Goal: Task Accomplishment & Management: Use online tool/utility

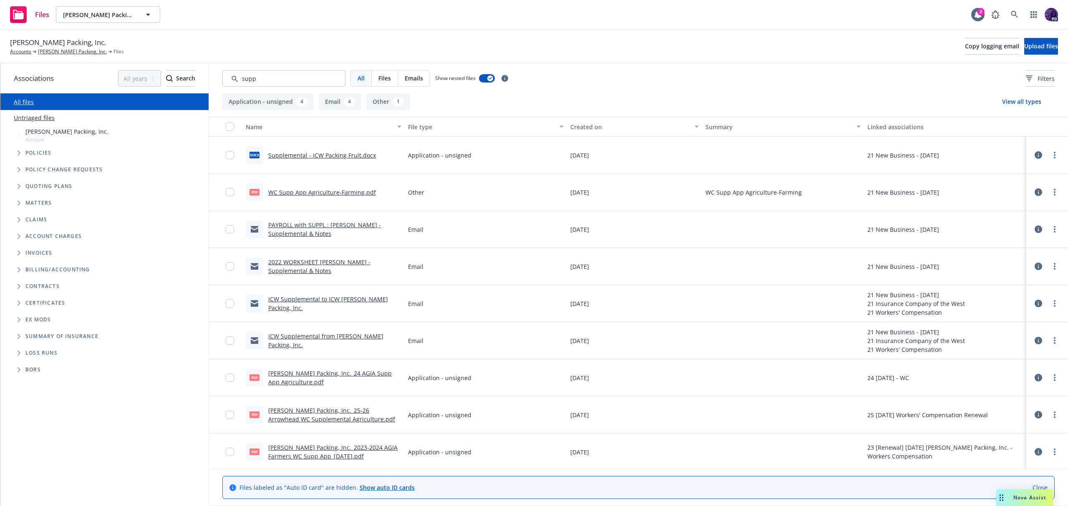
click at [313, 17] on div "Files [PERSON_NAME] Packing, Inc. [PERSON_NAME] Packing, Inc. 2 PD" at bounding box center [534, 15] width 1068 height 30
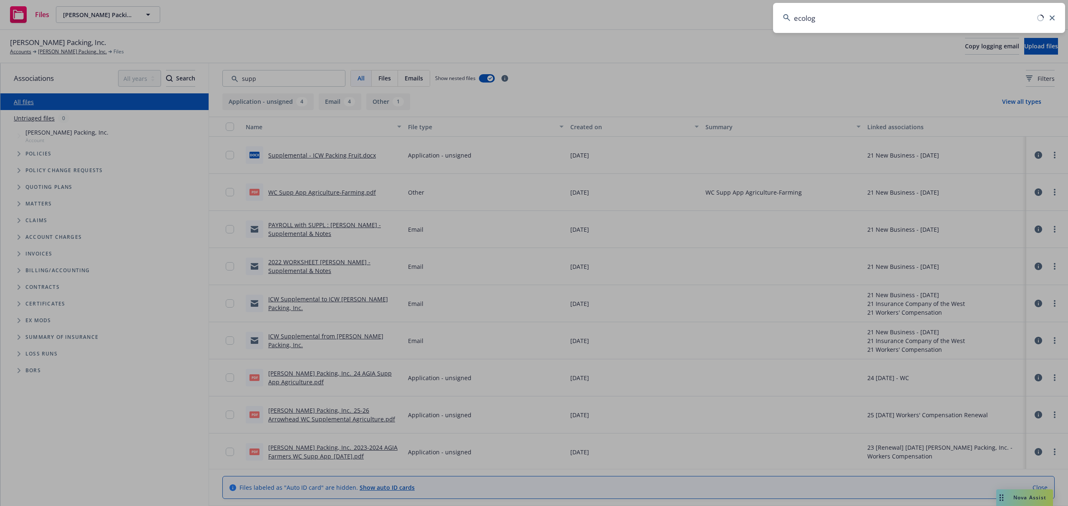
type input "ecology"
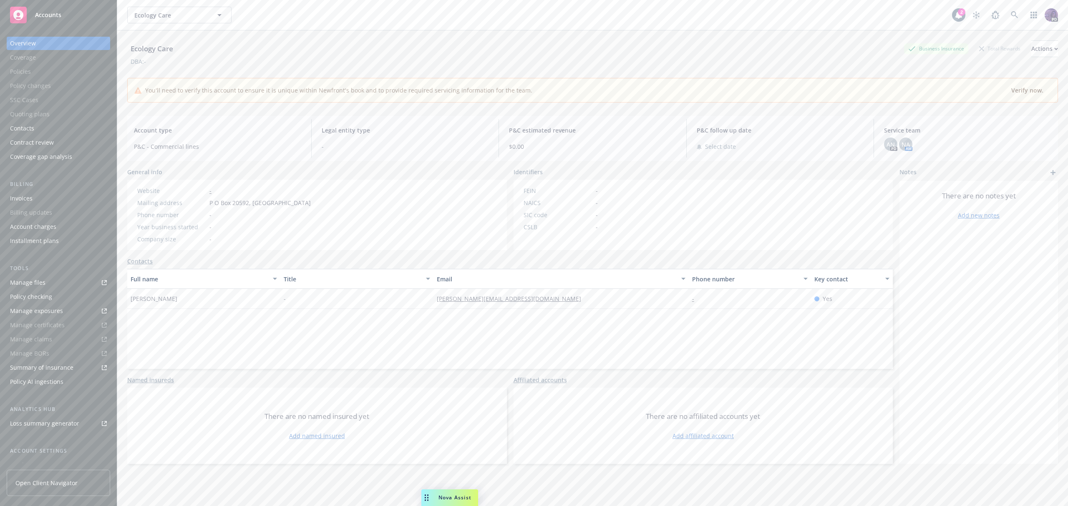
click at [264, 14] on div "Ecology Care Ecology Care" at bounding box center [539, 15] width 824 height 17
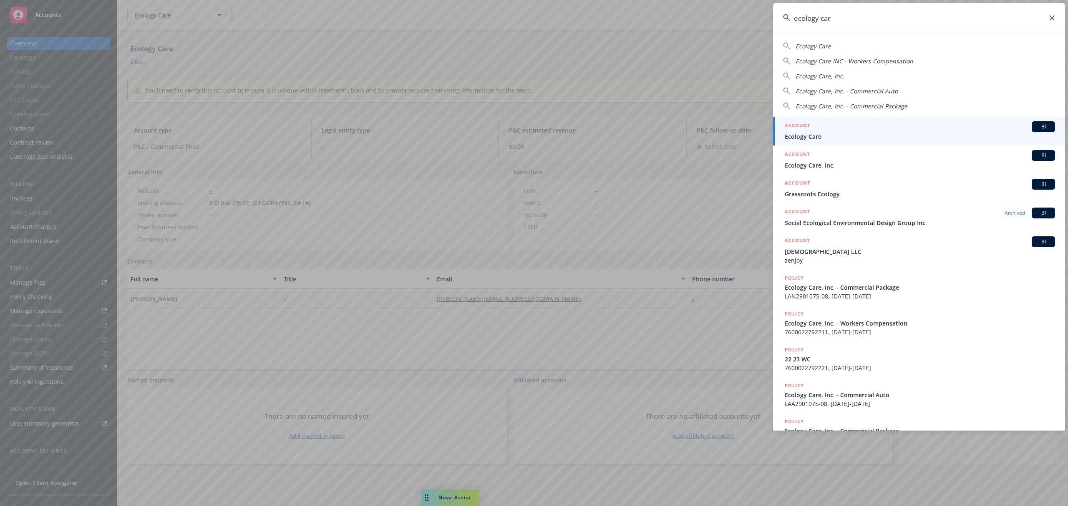
type input "ecology care"
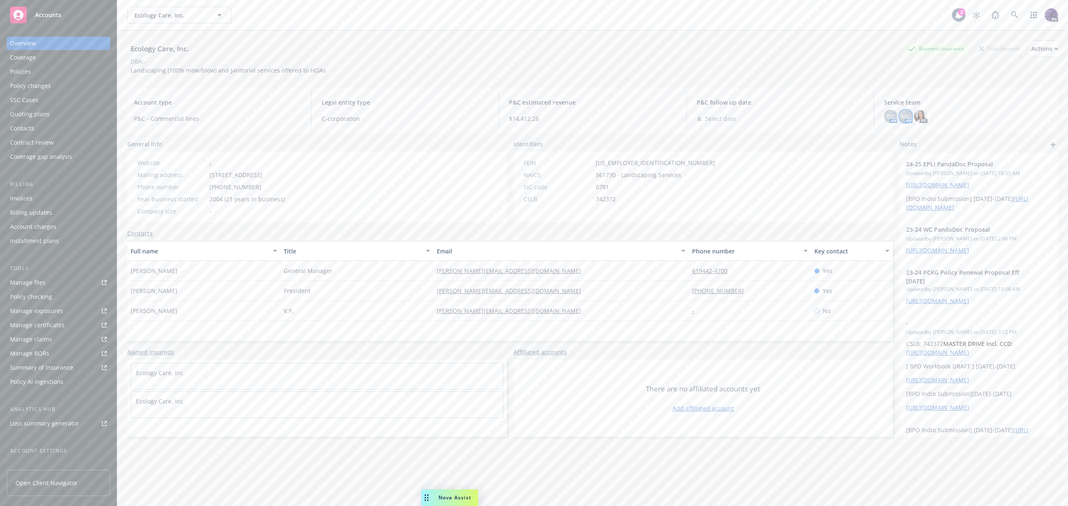
click at [902, 114] on span "MC" at bounding box center [905, 116] width 9 height 9
click at [887, 115] on span "DC" at bounding box center [891, 116] width 8 height 9
click at [58, 68] on div "Policies" at bounding box center [58, 71] width 97 height 13
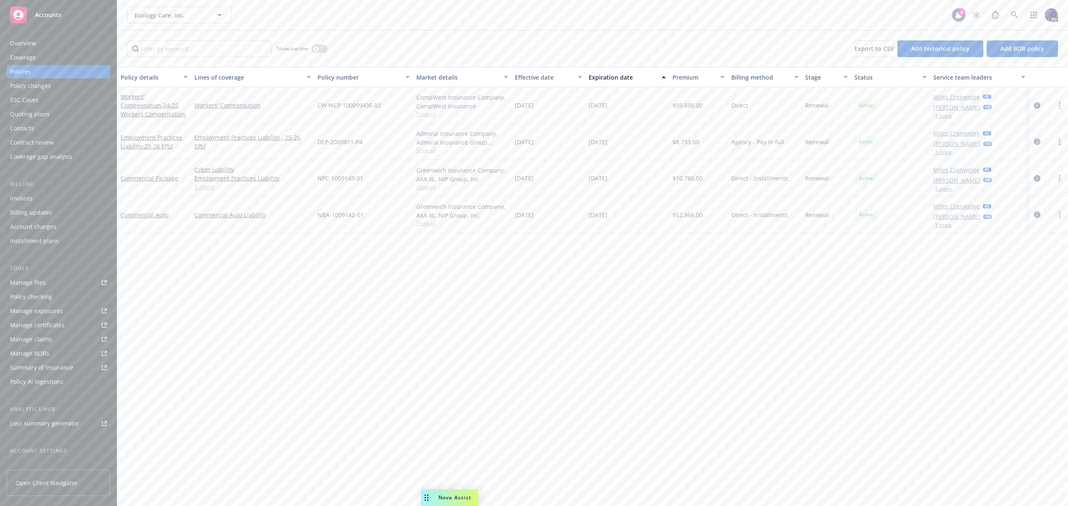
click at [62, 116] on div "Quoting plans" at bounding box center [58, 114] width 97 height 13
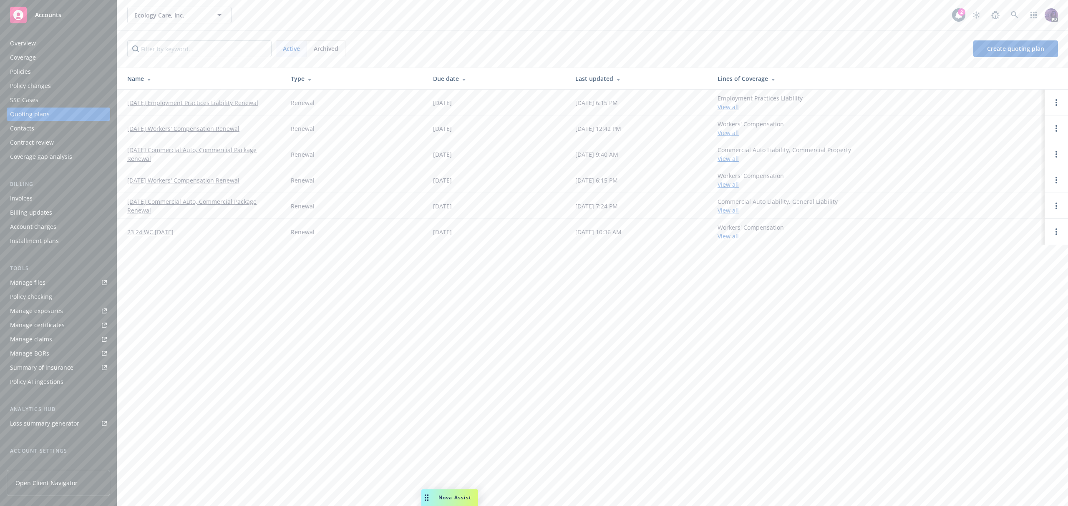
click at [225, 131] on link "10/27/25 Workers' Compensation Renewal" at bounding box center [183, 128] width 112 height 9
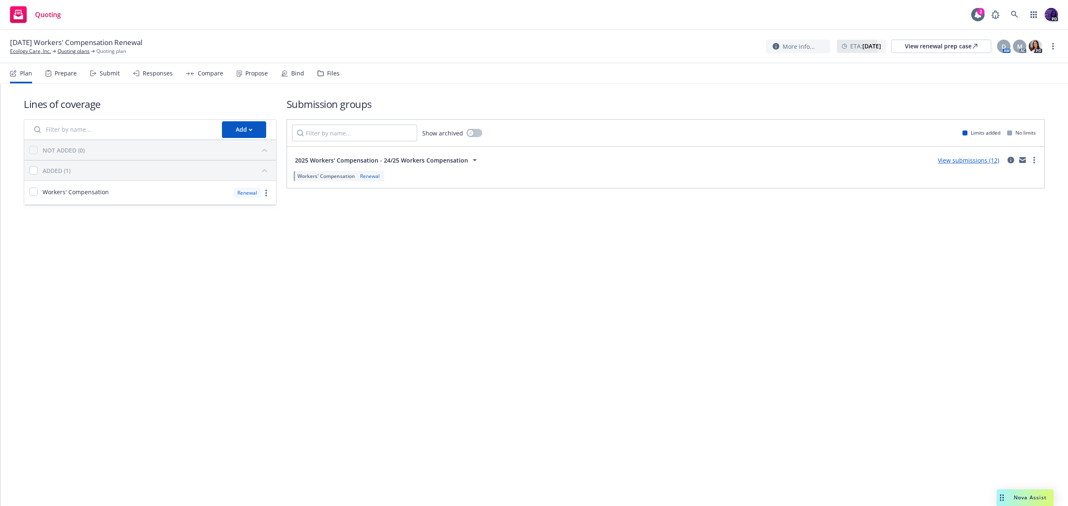
click at [968, 163] on link "View submissions (12)" at bounding box center [967, 160] width 61 height 8
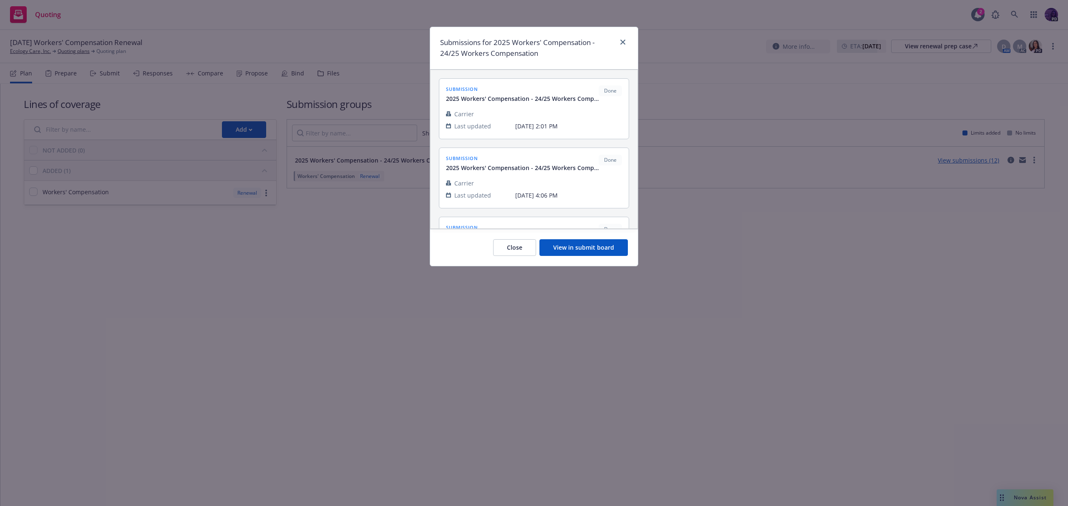
drag, startPoint x: 590, startPoint y: 237, endPoint x: 590, endPoint y: 247, distance: 10.0
click at [590, 238] on div "Close View in submit board" at bounding box center [534, 247] width 208 height 37
click at [590, 247] on button "View in submit board" at bounding box center [583, 247] width 88 height 17
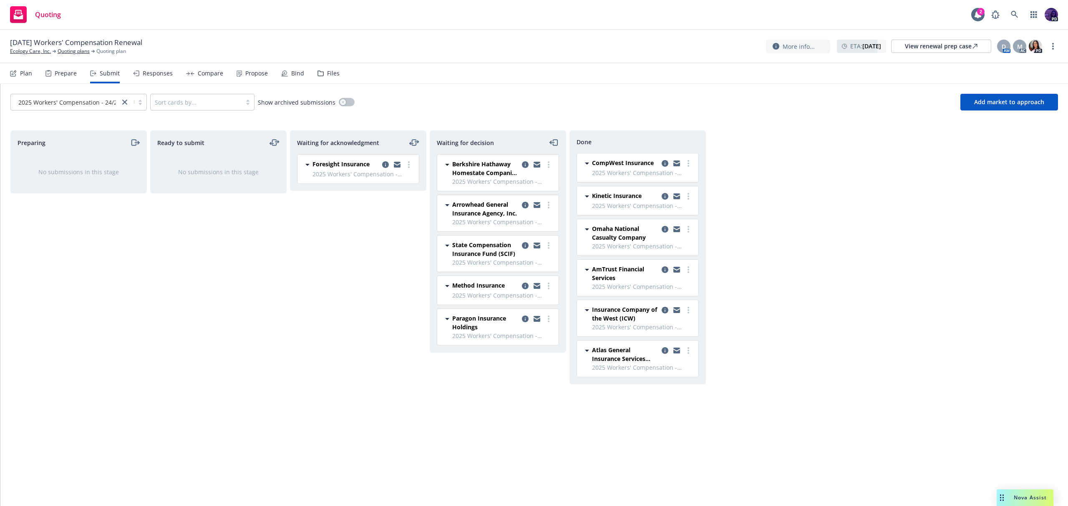
click at [143, 68] on div "Responses" at bounding box center [153, 73] width 40 height 20
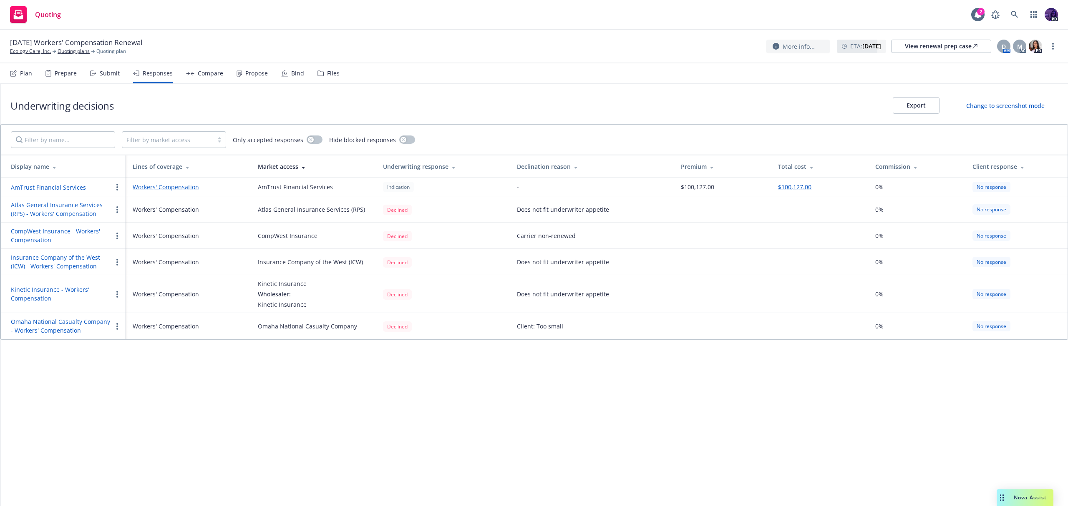
click at [106, 74] on div "Submit" at bounding box center [110, 73] width 20 height 7
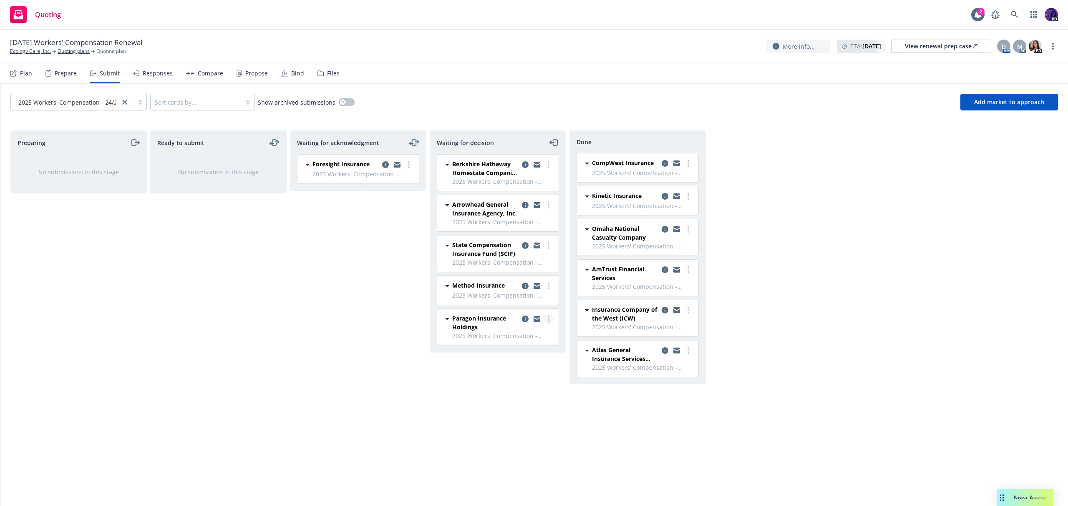
click at [553, 317] on link "more" at bounding box center [548, 319] width 10 height 10
click at [522, 370] on span "Add accepted decision" at bounding box center [511, 369] width 83 height 8
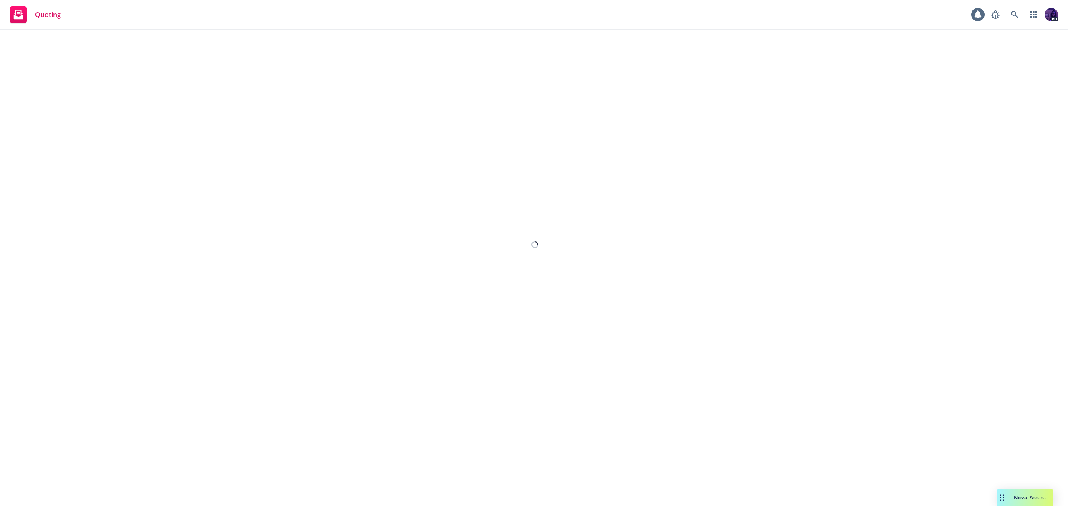
select select "12"
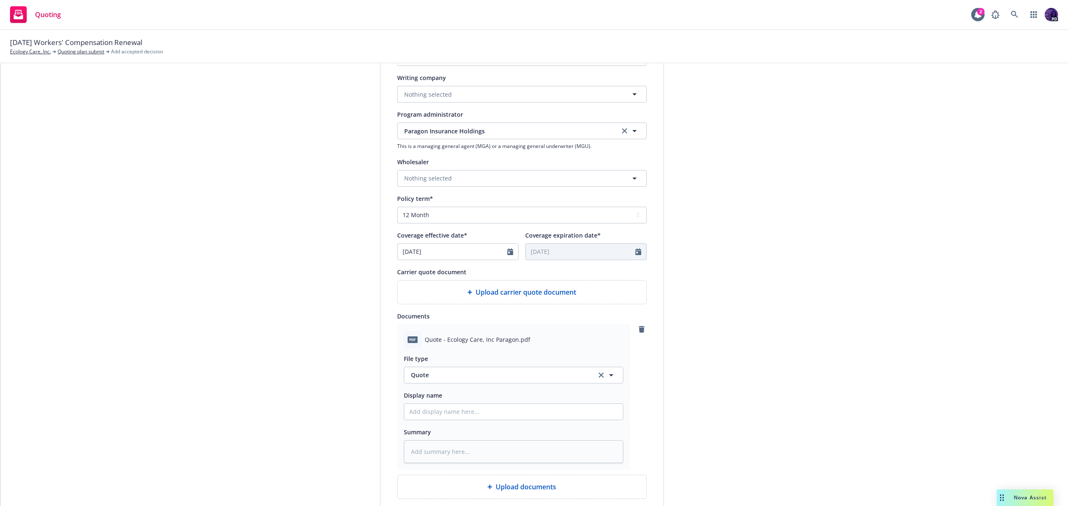
scroll to position [205, 0]
click at [468, 409] on input "Display name" at bounding box center [513, 410] width 219 height 16
type textarea "x"
type input "2"
type textarea "x"
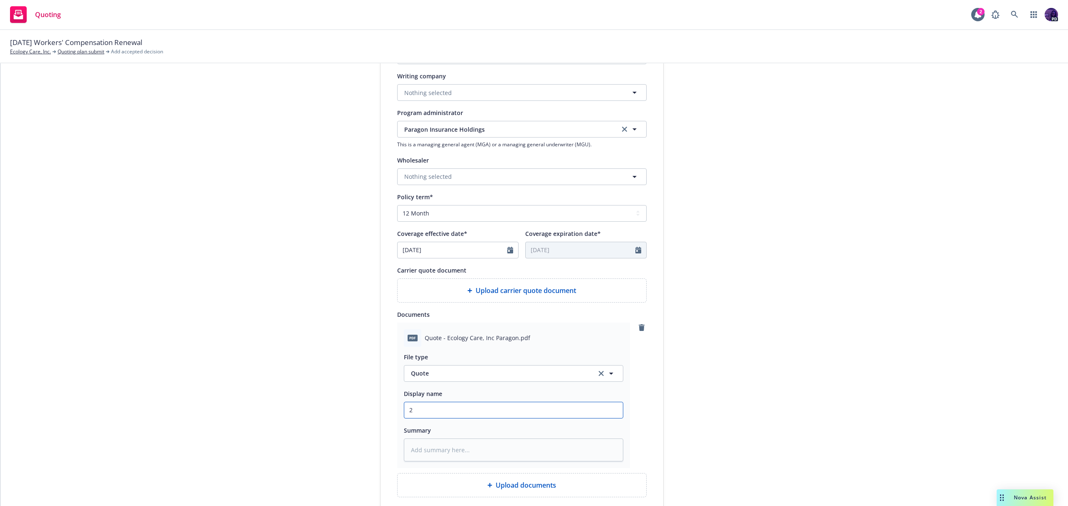
type input "25"
type textarea "x"
type input "25/"
type textarea "x"
type input "25/2"
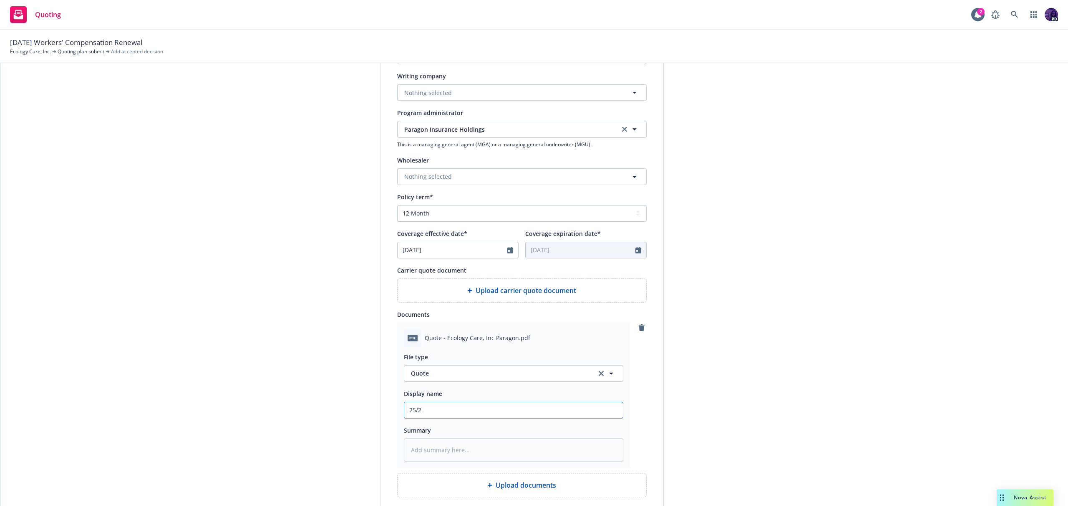
type textarea "x"
type input "25/26"
type textarea "x"
type input "25/26"
type textarea "x"
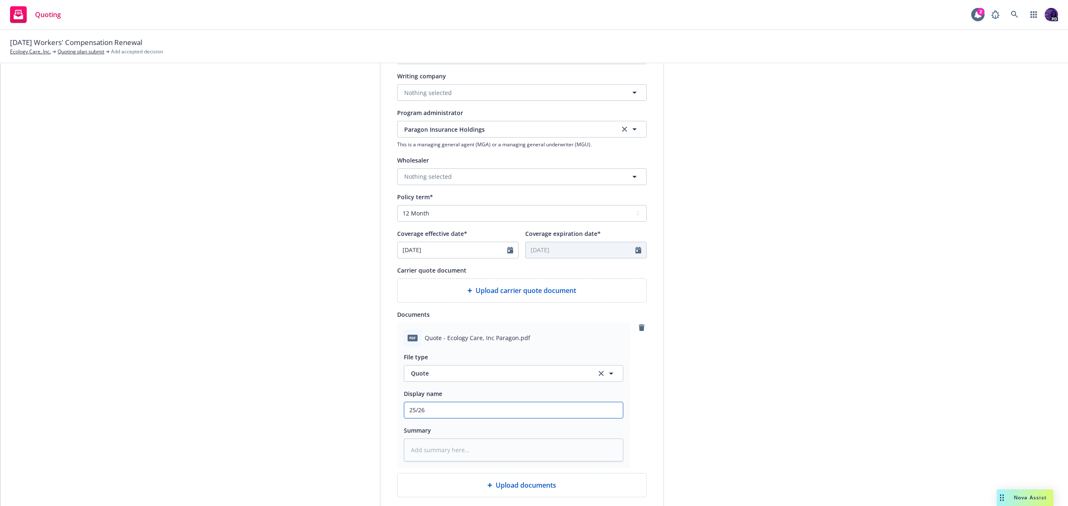
type input "25/26 E"
type textarea "x"
type input "25/26 EC"
type textarea "x"
type input "25/26 EC"
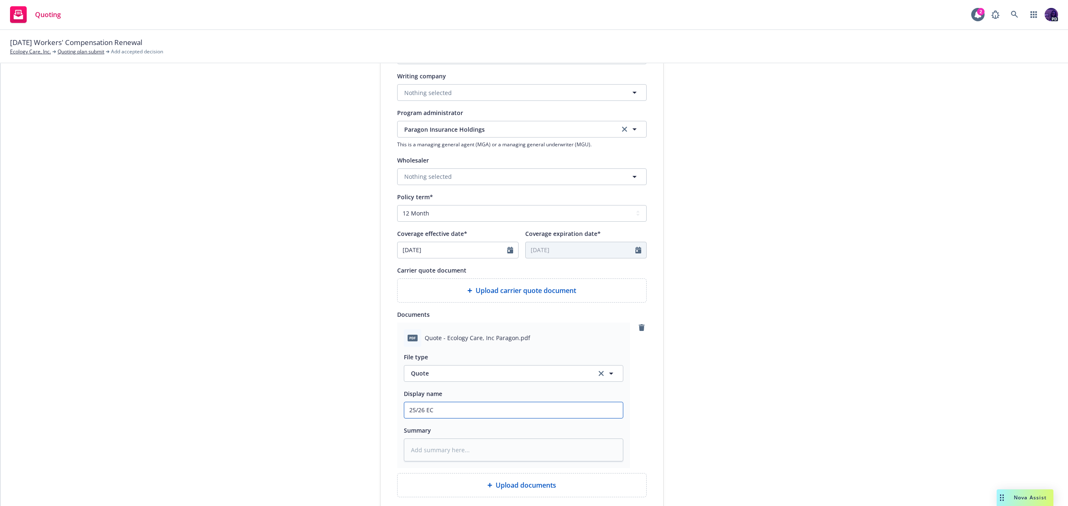
type textarea "x"
type input "25/26 EC P"
type textarea "x"
type input "25/26 EC Ps"
type textarea "x"
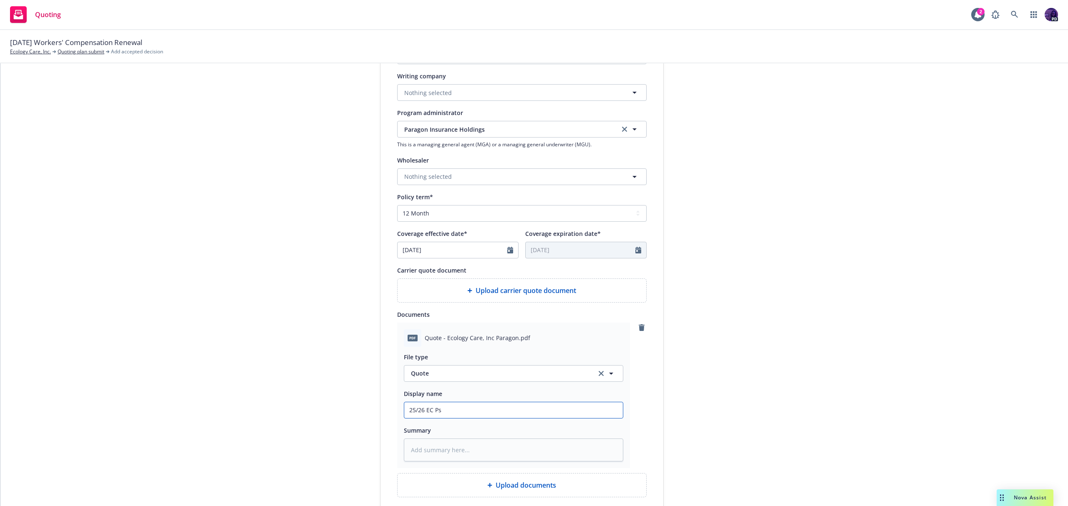
type input "25/26 EC P"
type textarea "x"
type input "25/26 EC"
type textarea "x"
type input "25/26 EC"
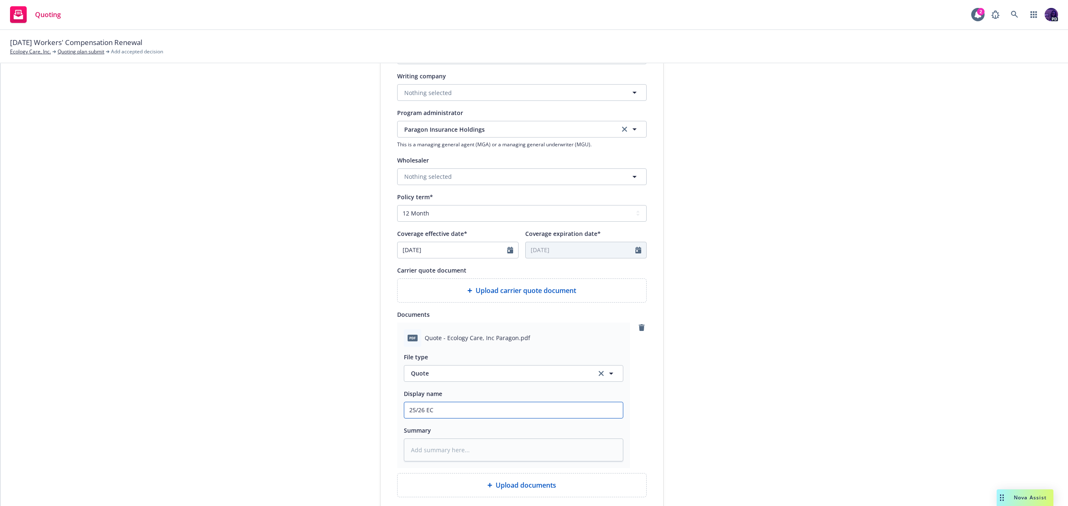
type textarea "x"
type input "25/26 E"
type textarea "x"
type input "25/26"
type textarea "x"
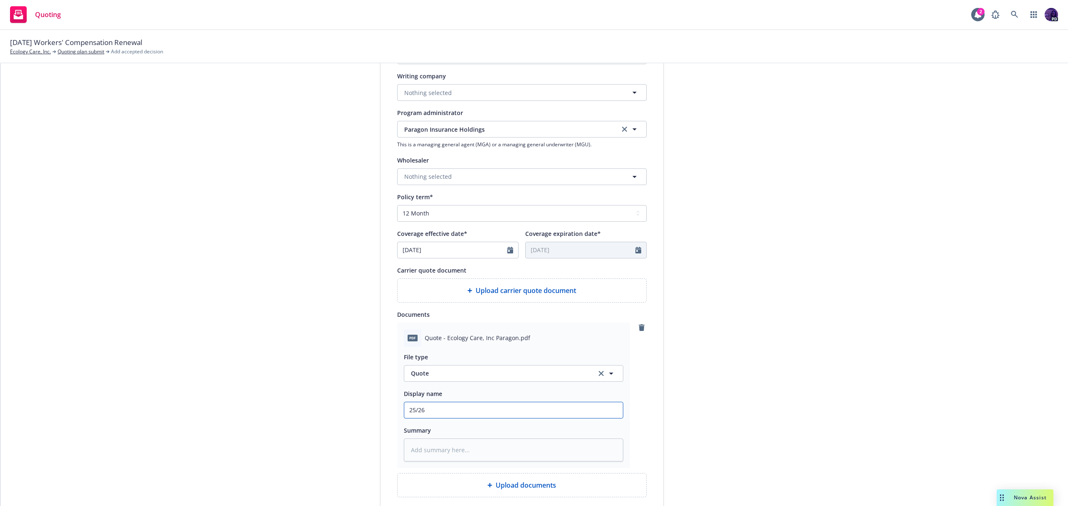
type input "25/26 W"
type textarea "x"
type input "25/26 WC"
type textarea "x"
type input "25/26 WC"
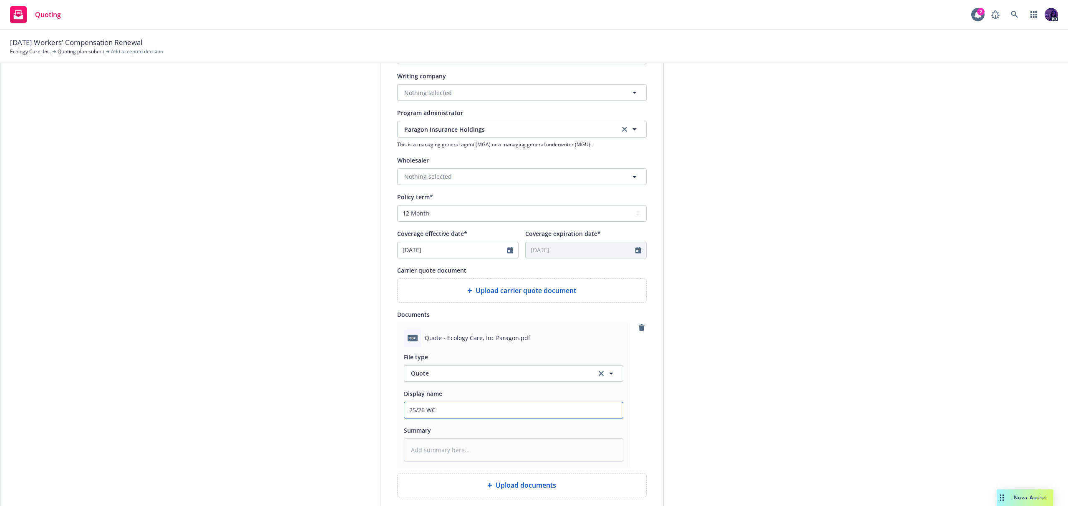
type textarea "x"
type input "25/26 WC Q"
type textarea "x"
type input "25/26 WC Qu"
type textarea "x"
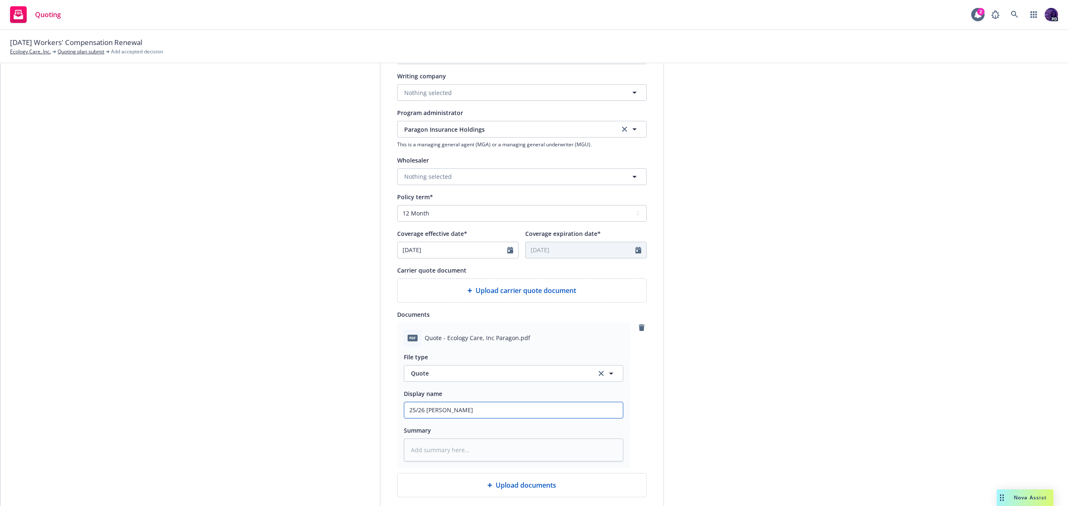
type input "25/26 WC Quo"
type textarea "x"
type input "25/26 WC Quot"
type textarea "x"
type input "25/26 WC Quote"
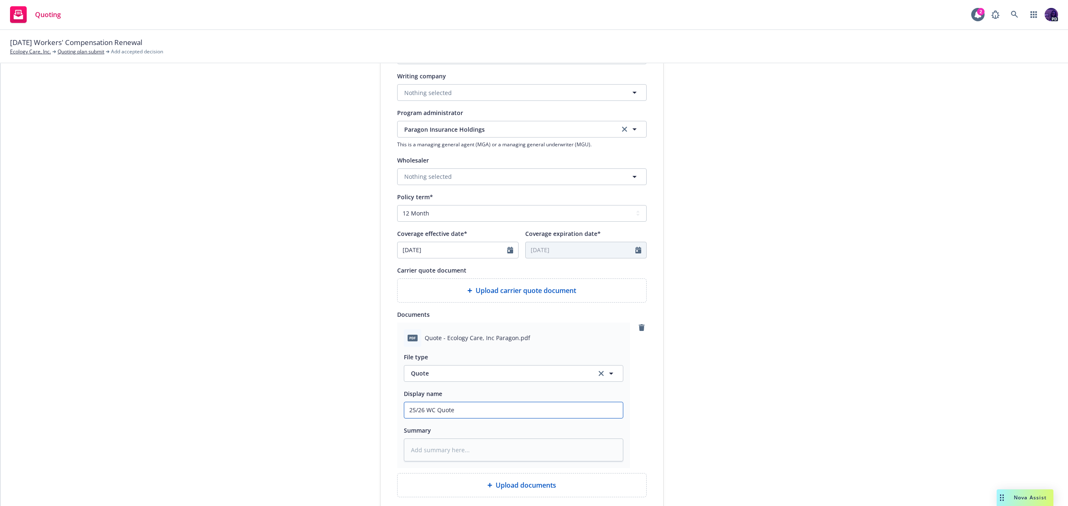
type textarea "x"
type input "25/26 WC Quote"
type textarea "x"
type input "25/26 WC Quote -"
type textarea "x"
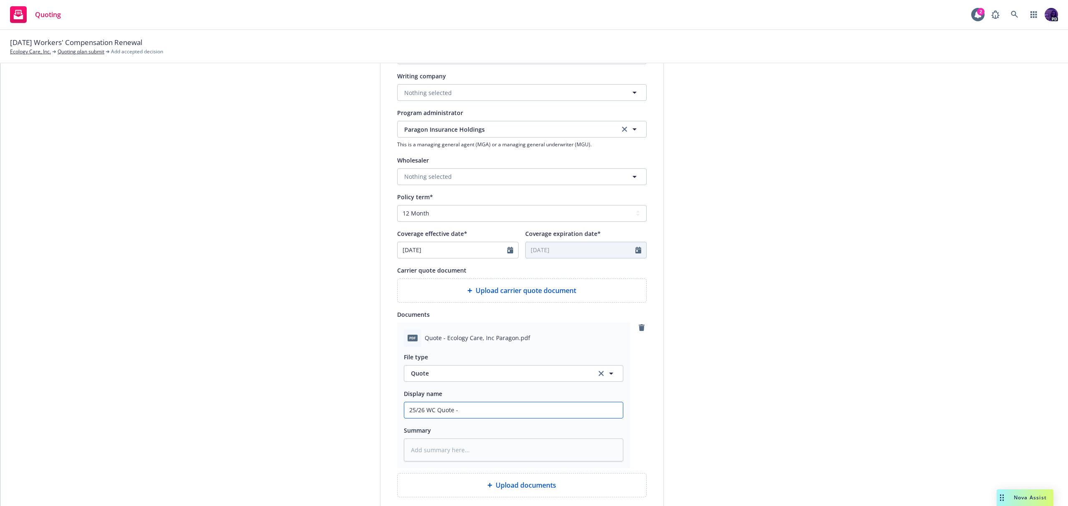
type input "25/26 WC Quote -"
type textarea "x"
type input "25/26 WC Quote - P"
type textarea "x"
type input "25/26 WC Quote - Pa"
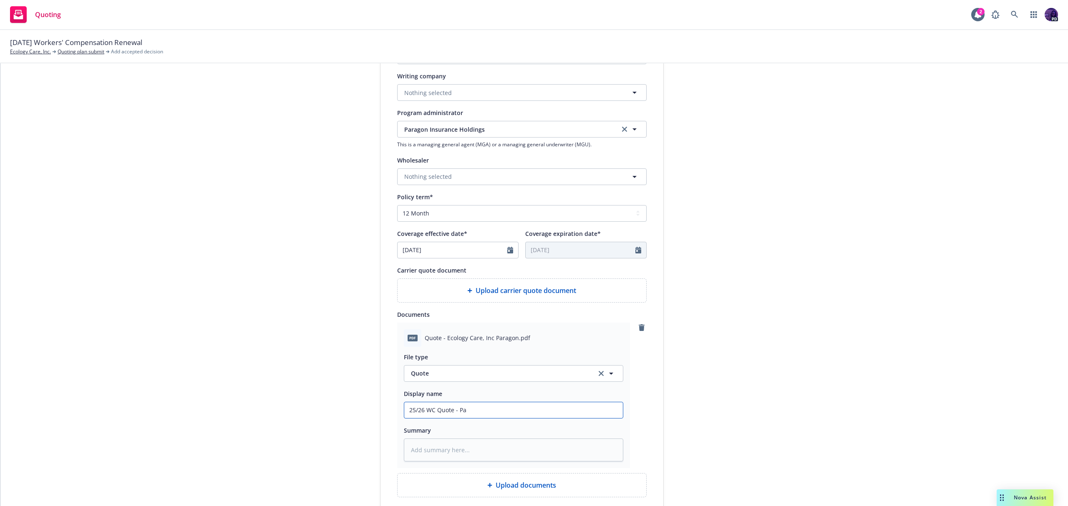
type textarea "x"
type input "25/26 WC Quote - Para"
type textarea "x"
type input "25/26 WC Quote - Parag"
type textarea "x"
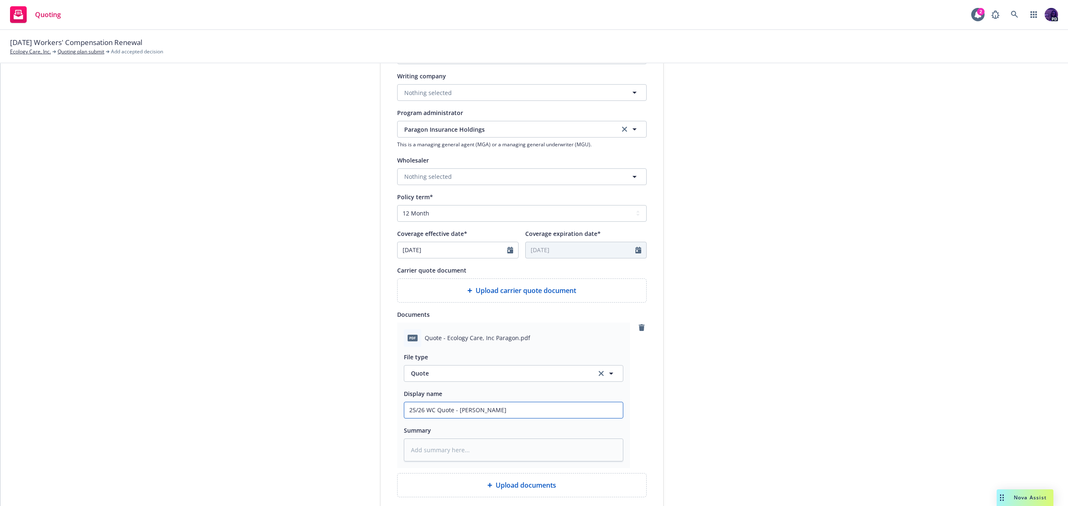
type input "25/26 WC Quote - Parago"
type textarea "x"
type input "25/26 WC Quote - Paragon"
type textarea "x"
type input "25/26 WC Quote - Paragon"
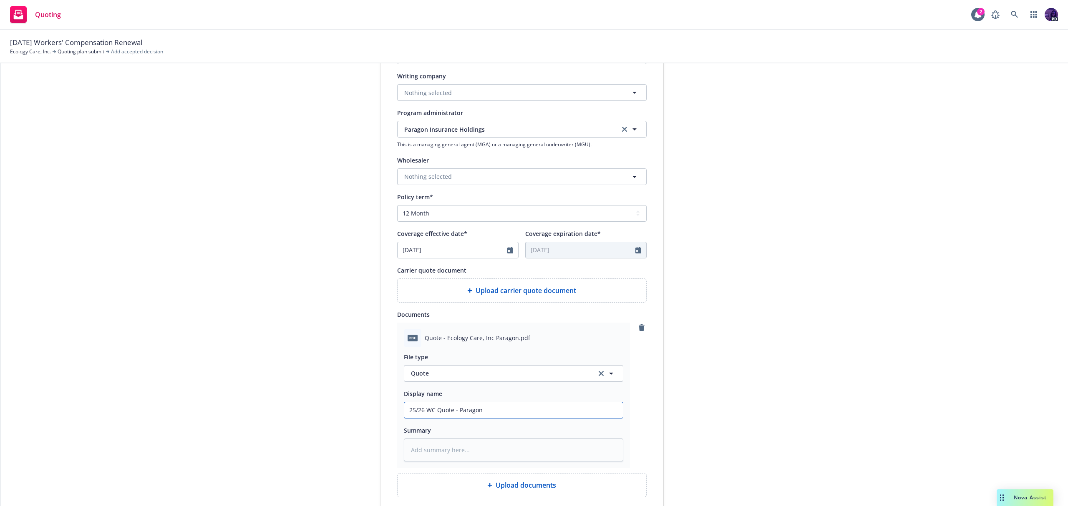
type textarea "x"
type input "25/26 WC Quote - Paragon -"
type textarea "x"
type input "25/26 WC Quote - Paragon -"
type textarea "x"
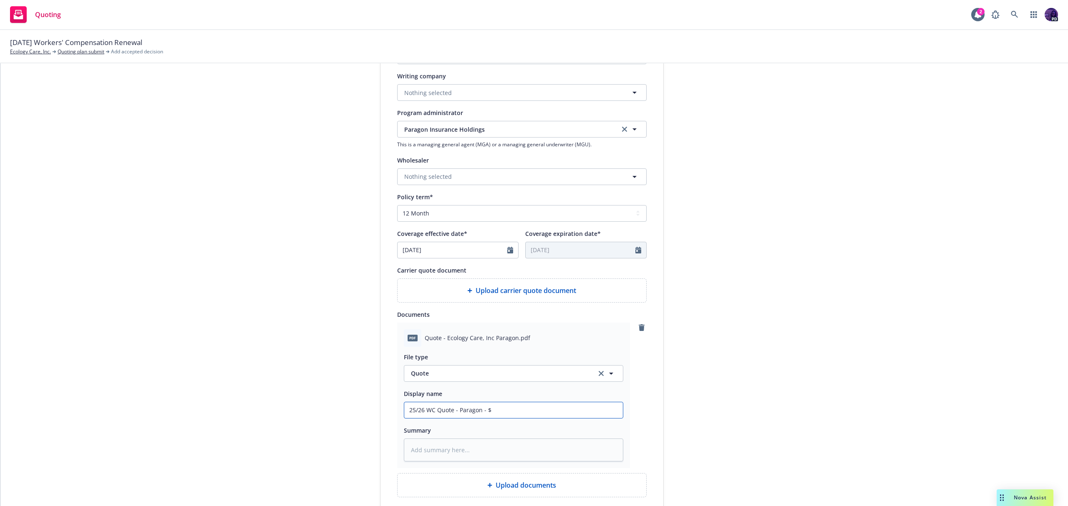
type input "25/26 WC Quote - Paragon - $"
type textarea "x"
type input "25/26 WC Quote - Paragon - $6"
type textarea "x"
type input "25/26 WC Quote - Paragon - $67"
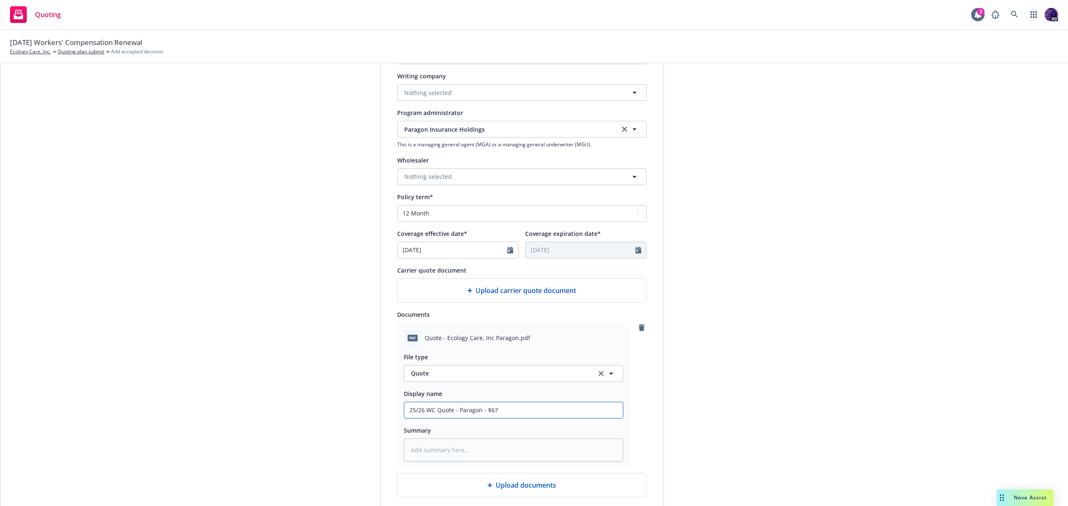
type textarea "x"
type input "25/26 WC Quote - Paragon - $67,"
type textarea "x"
type input "25/26 WC Quote - Paragon - $67,7"
type textarea "x"
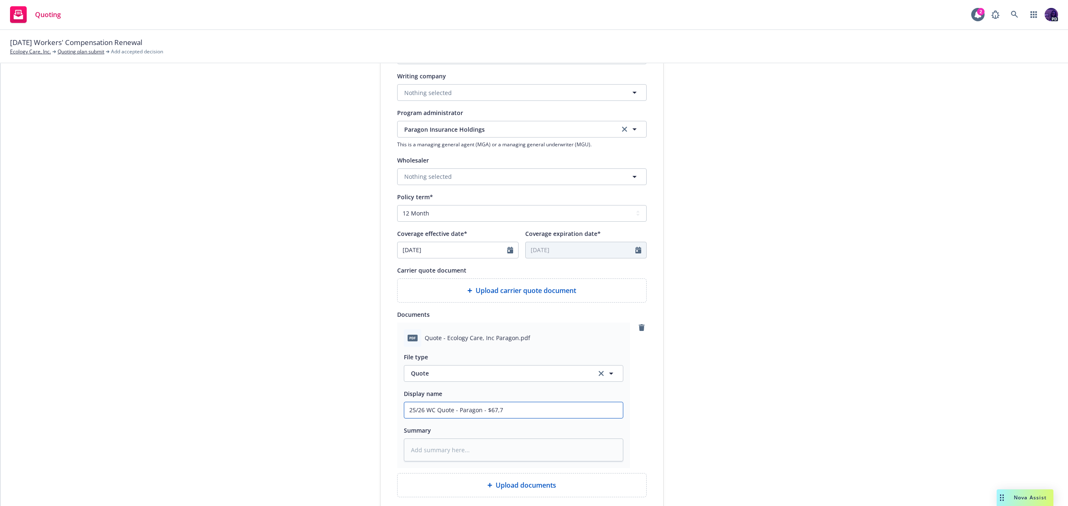
type input "25/26 WC Quote - Paragon - $67,72"
type textarea "x"
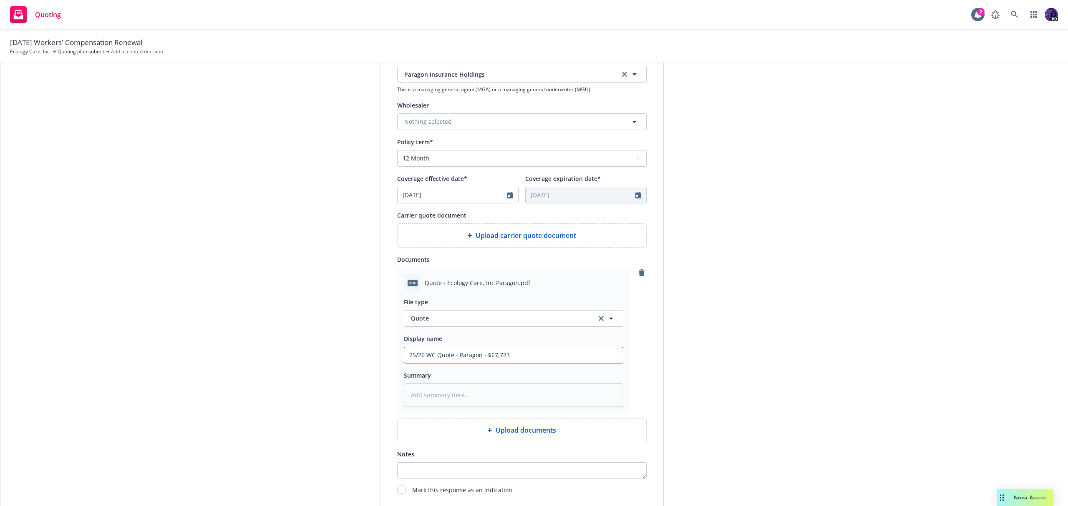
scroll to position [352, 0]
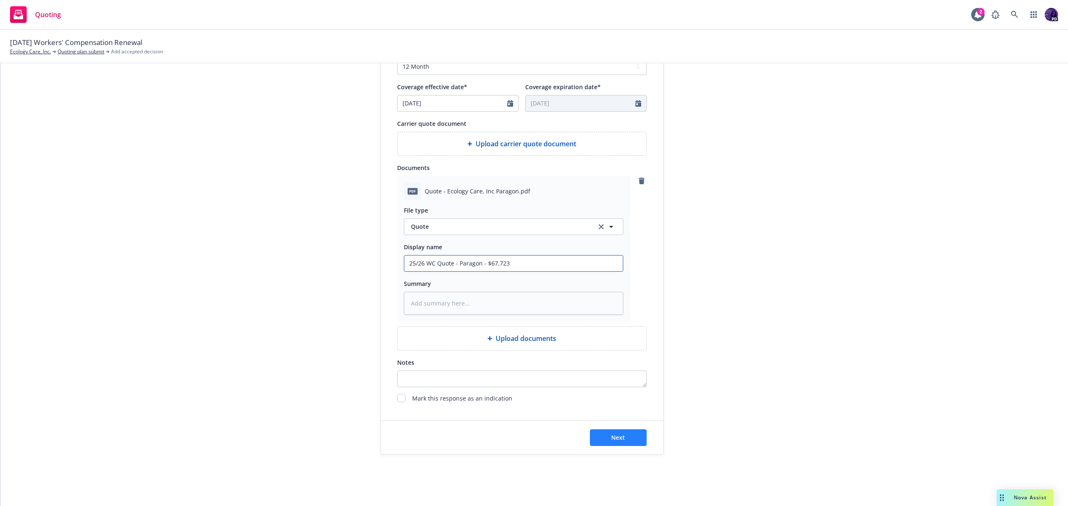
type input "25/26 WC Quote - Paragon - $67,723"
click at [615, 445] on button "Next" at bounding box center [618, 438] width 57 height 17
type textarea "x"
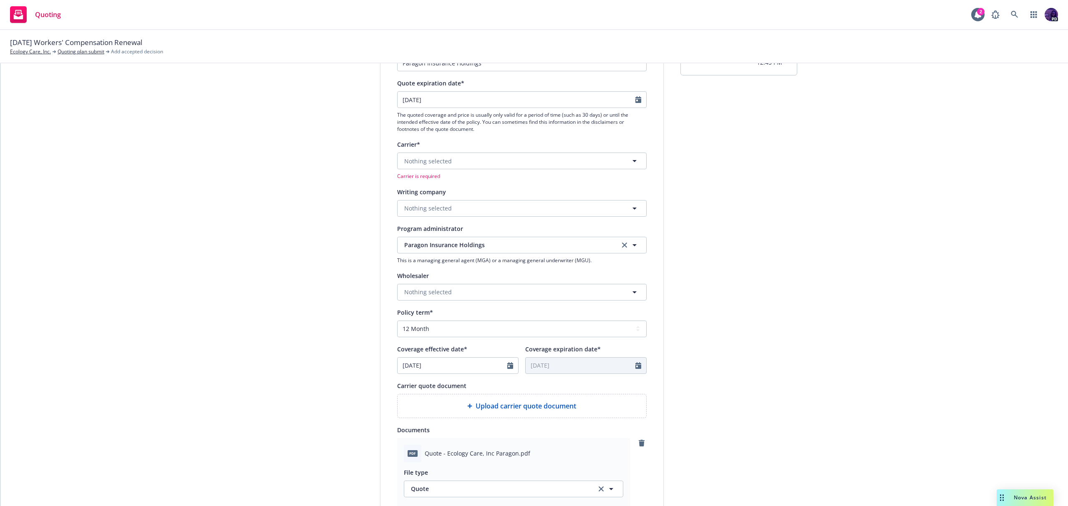
scroll to position [0, 0]
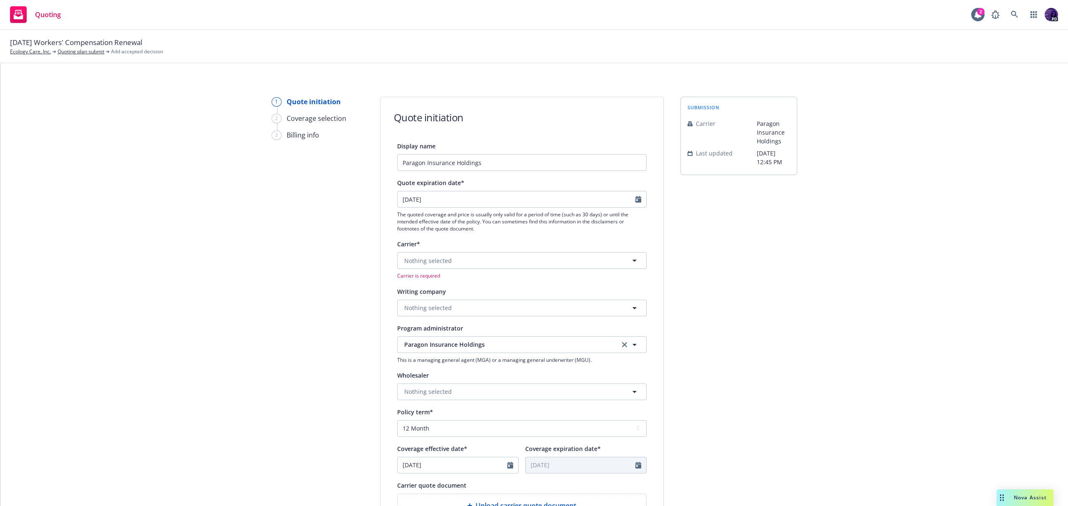
click at [447, 271] on div "Nothing selected Carrier is required" at bounding box center [521, 265] width 249 height 27
click at [450, 266] on button "Nothing selected" at bounding box center [521, 260] width 249 height 17
type input "clea"
click at [427, 344] on span "Non-appointed carrier" at bounding box center [470, 345] width 129 height 9
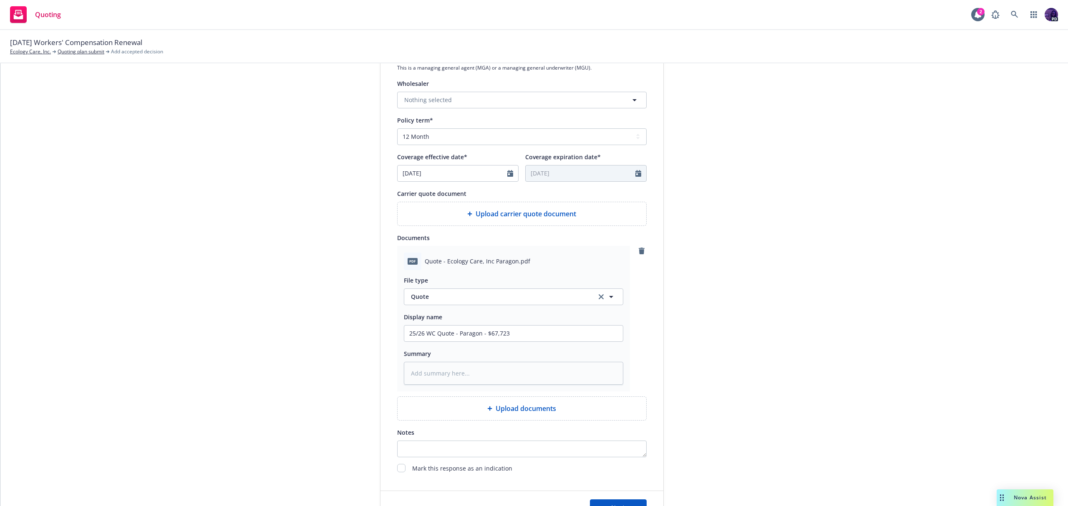
scroll to position [322, 0]
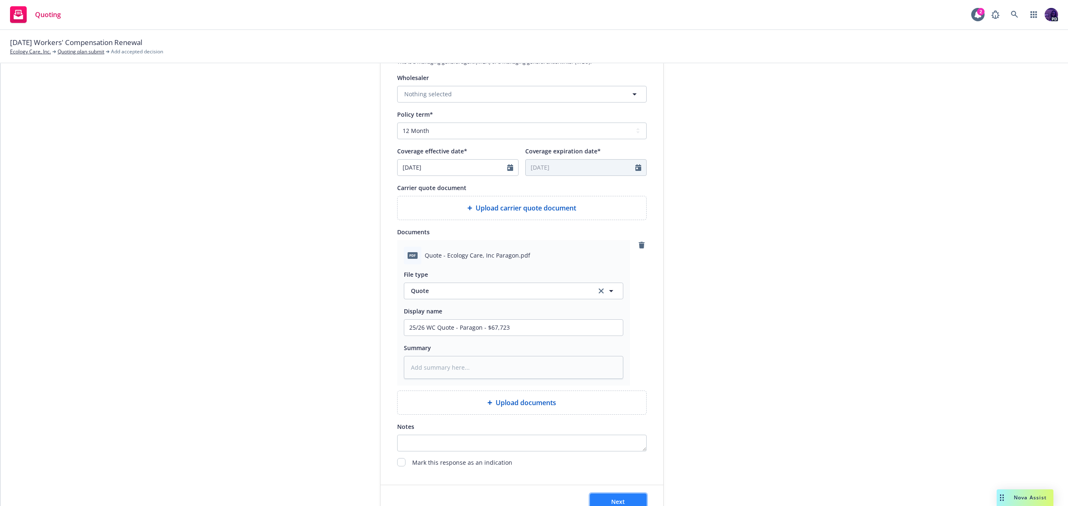
click at [617, 499] on span "Next" at bounding box center [618, 502] width 14 height 8
type textarea "x"
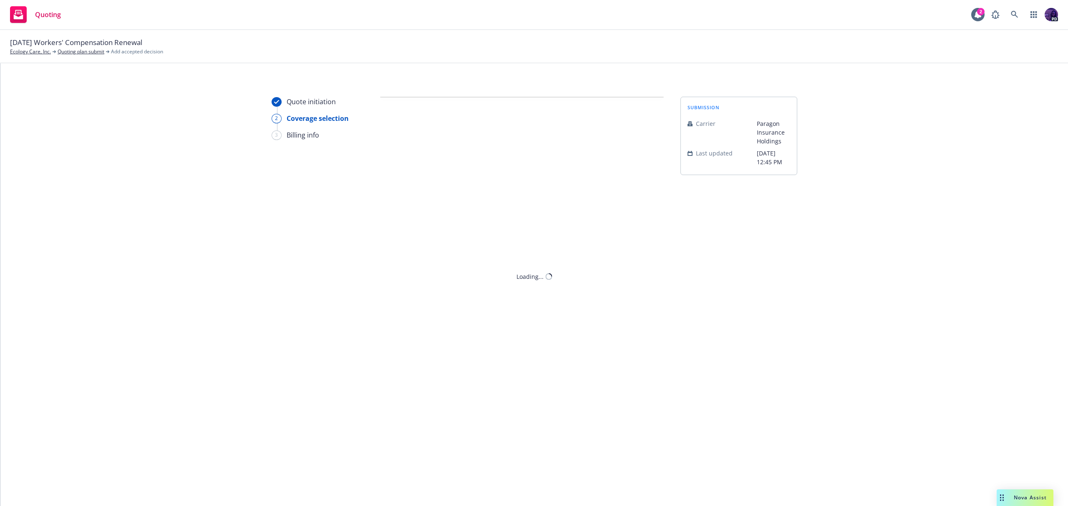
scroll to position [0, 0]
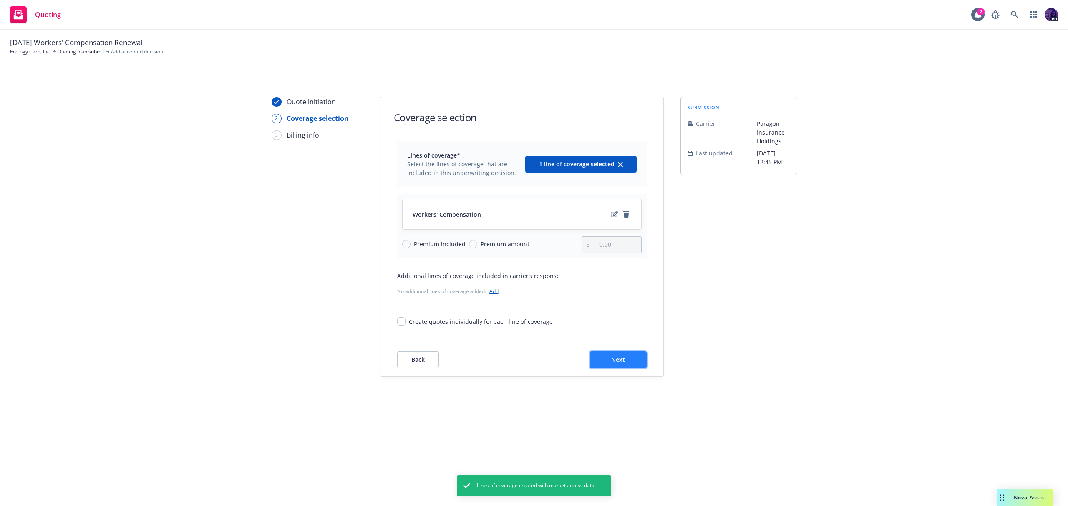
click at [613, 357] on span "Next" at bounding box center [618, 360] width 14 height 8
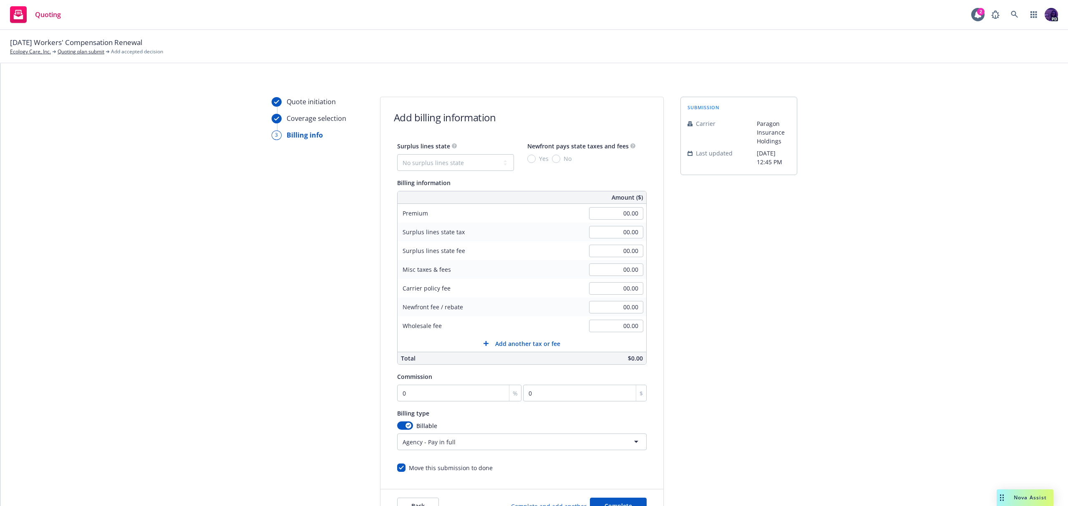
click at [607, 220] on div "00.00" at bounding box center [616, 213] width 60 height 18
click at [606, 217] on input "00.00" at bounding box center [616, 213] width 54 height 13
type input "64,474.00"
click at [608, 271] on input "500.00" at bounding box center [616, 270] width 54 height 13
click at [608, 272] on input "500.00" at bounding box center [616, 270] width 54 height 13
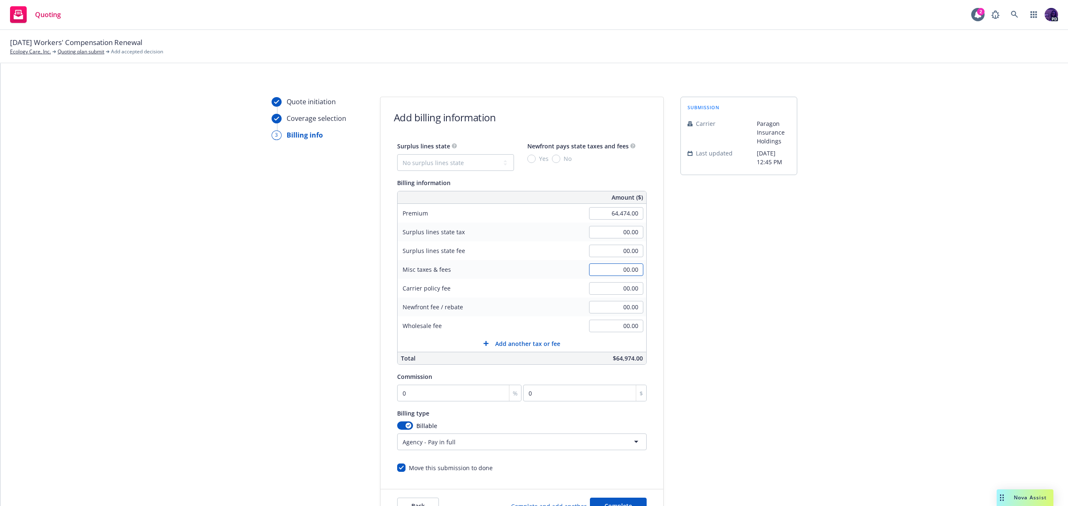
type input "00.00"
type input "67,723.00"
click at [469, 393] on input "0" at bounding box center [459, 393] width 125 height 17
type input "1"
type input "677.23"
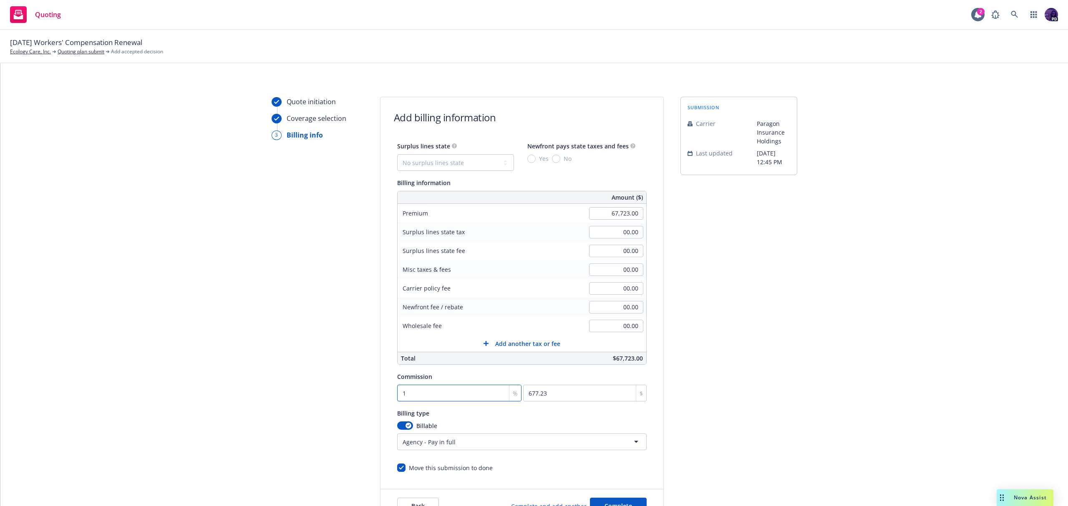
type input "10"
type input "6772.3"
type input "10"
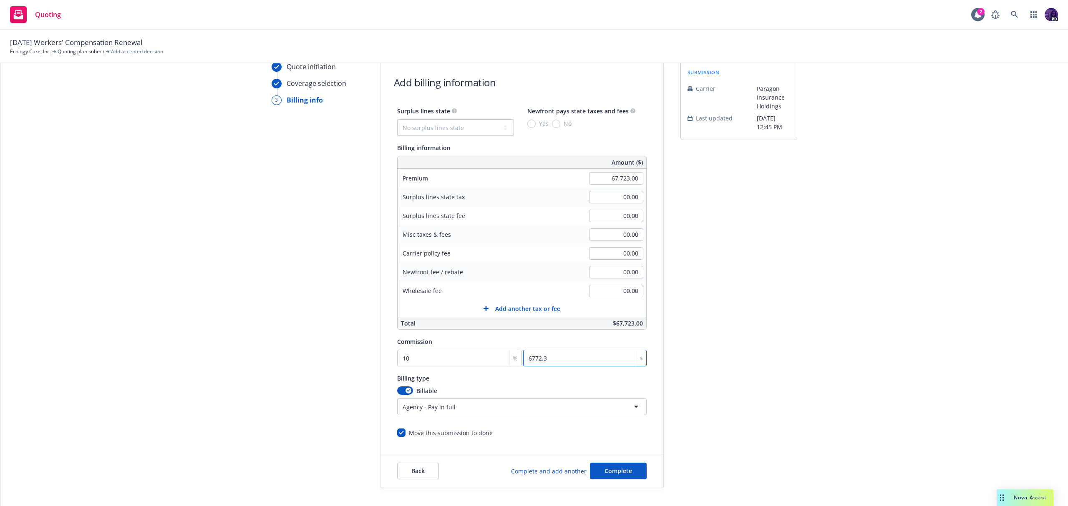
scroll to position [70, 0]
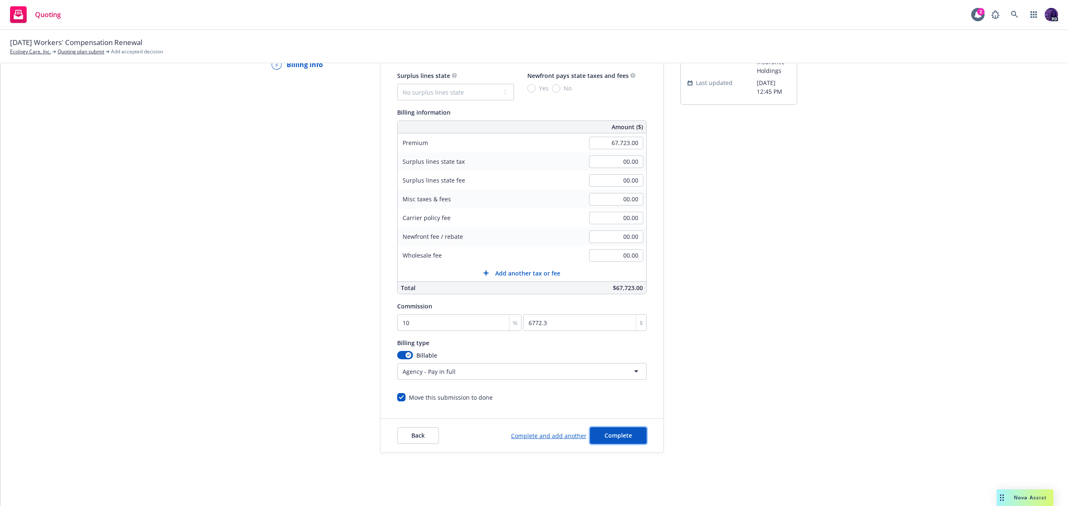
click at [623, 432] on span "Complete" at bounding box center [618, 436] width 28 height 8
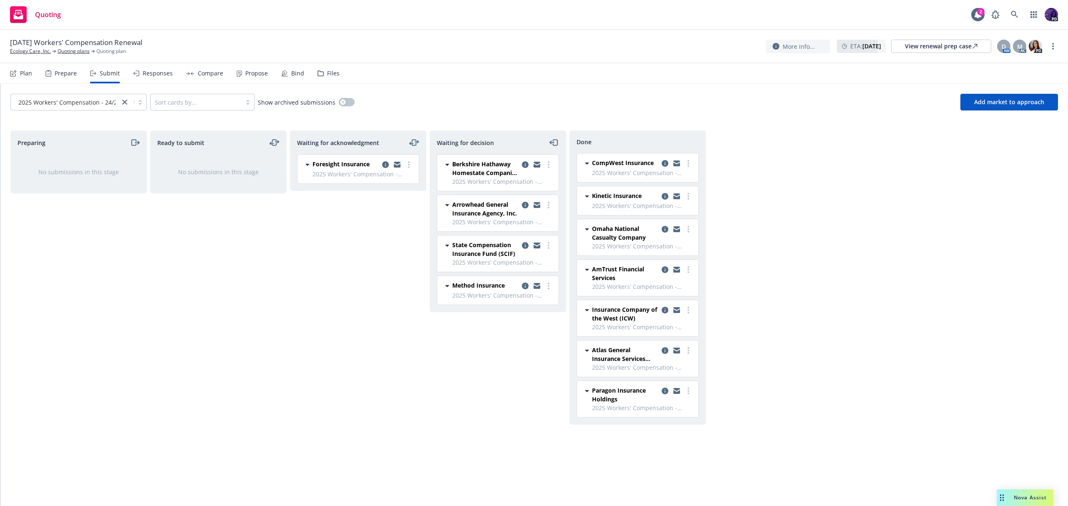
click at [1019, 495] on span "Nova Assist" at bounding box center [1029, 497] width 33 height 7
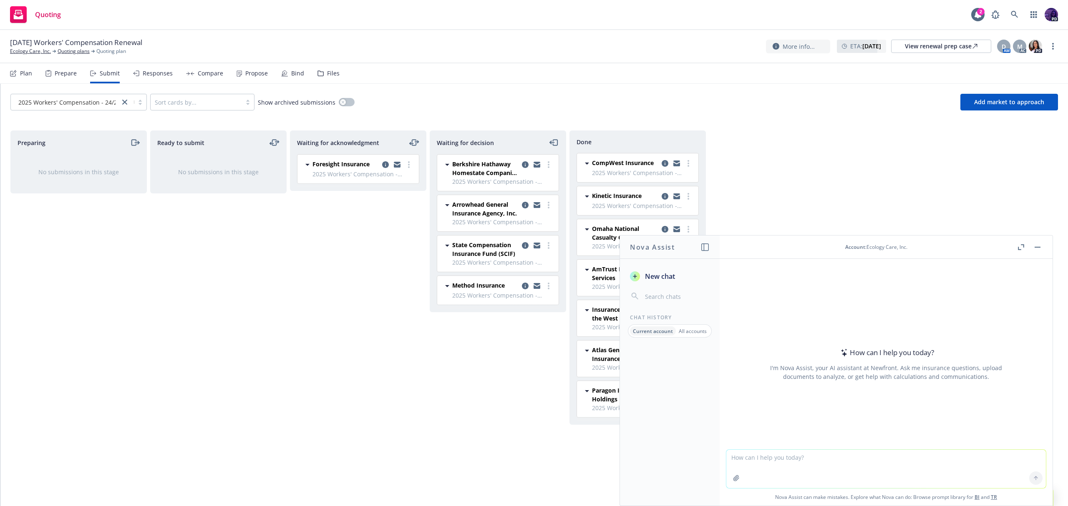
click at [869, 452] on textarea at bounding box center [885, 469] width 319 height 38
paste textarea "This insured has a long history of heavy debit XMods in the six years prior to …"
type textarea "help me answer for ecology care - This insured has a long history of heavy debi…"
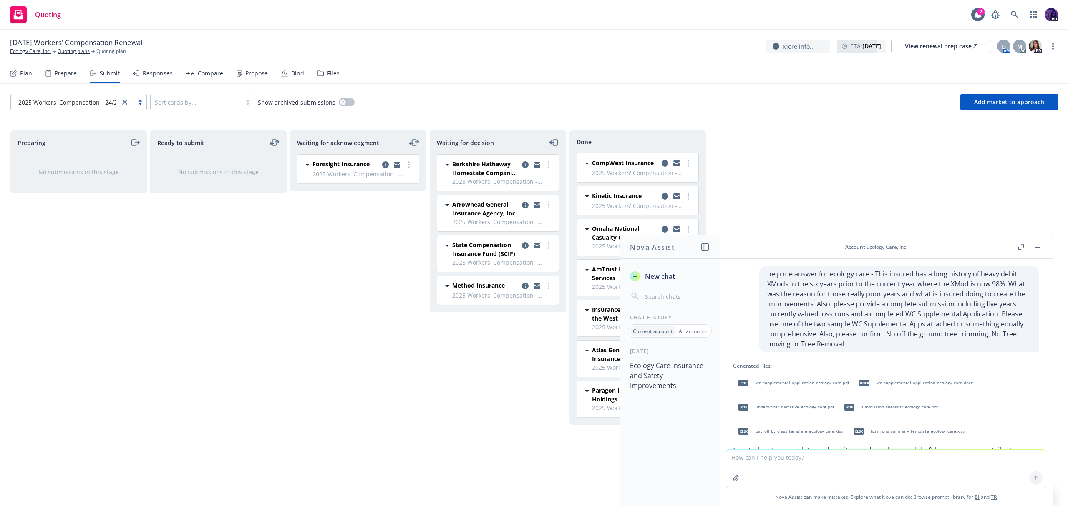
click at [807, 403] on div "pdf underwriter_narrative_ecology_care.pdf" at bounding box center [784, 407] width 103 height 21
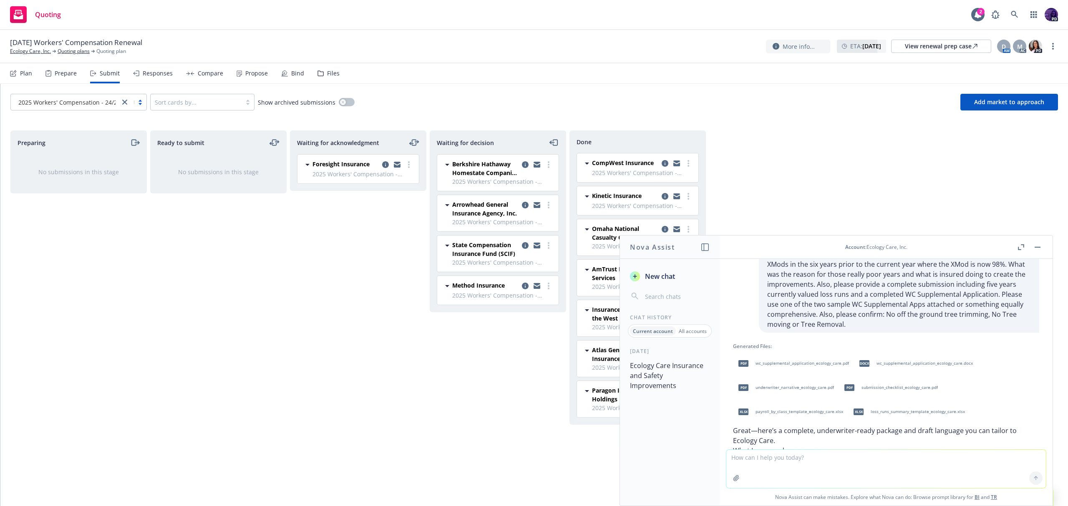
click at [904, 363] on span "wc_supplemental_application_ecology_care.docx" at bounding box center [924, 363] width 96 height 5
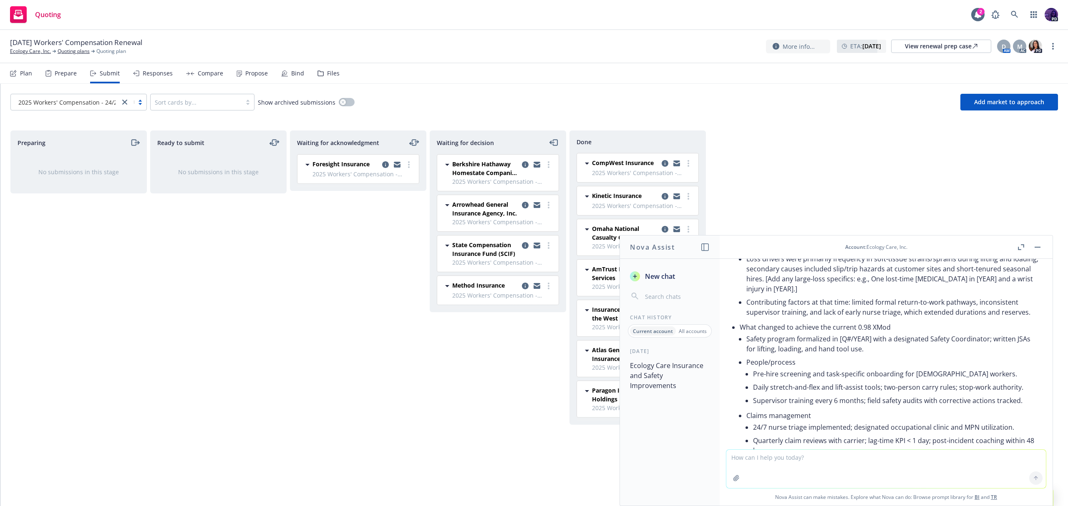
scroll to position [447, 0]
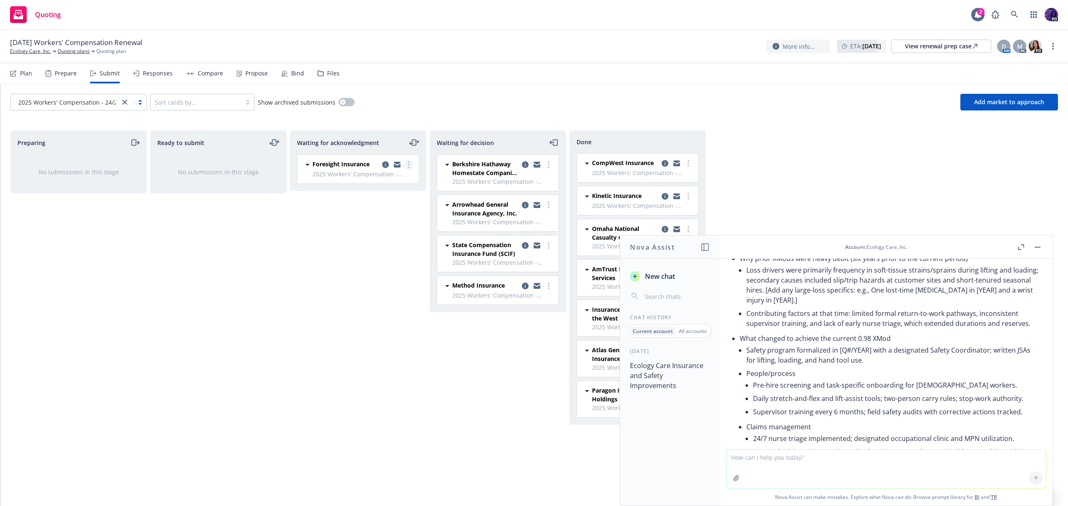
click at [409, 160] on link "more" at bounding box center [409, 165] width 10 height 10
click at [404, 178] on span "Log acknowledgement" at bounding box center [371, 182] width 82 height 8
